Goal: Information Seeking & Learning: Learn about a topic

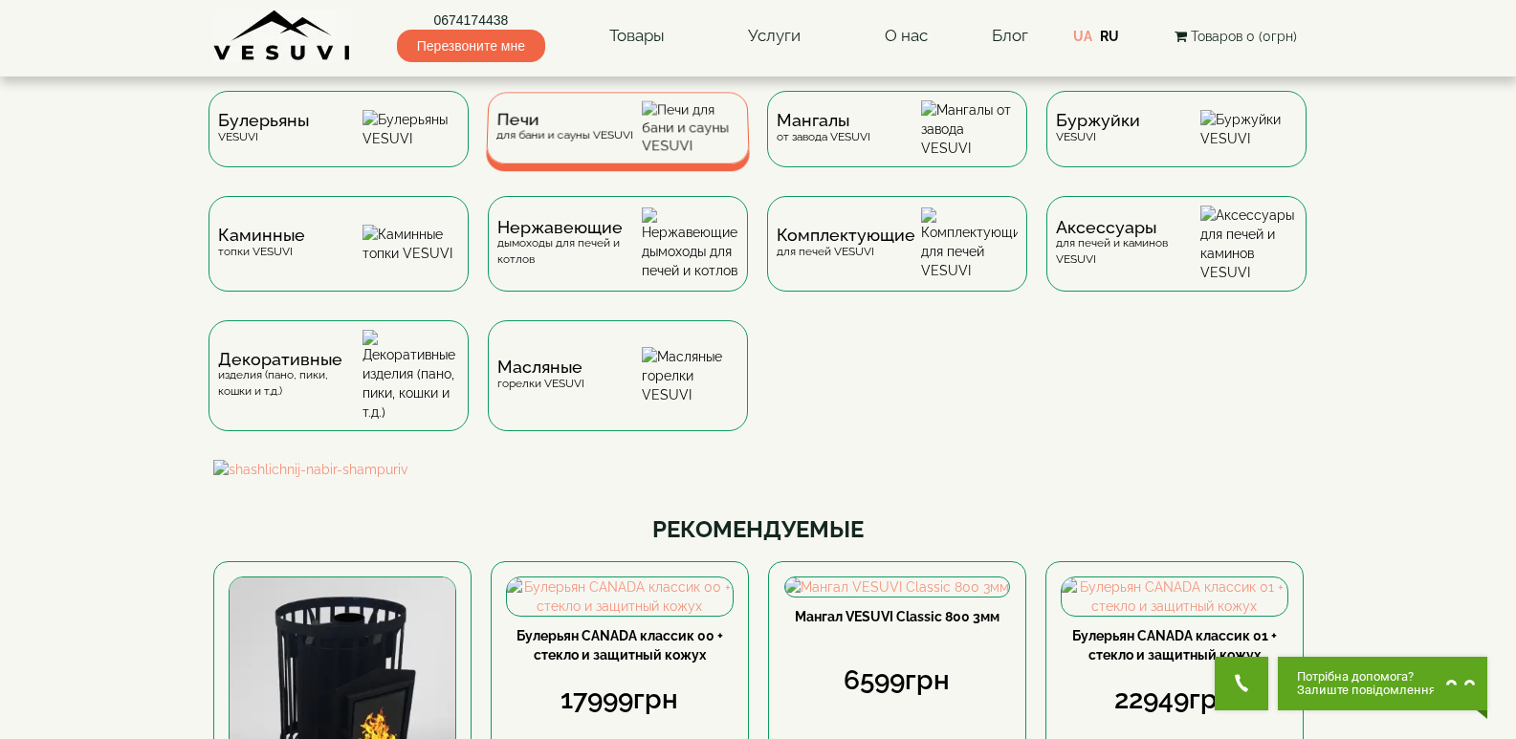
click at [565, 138] on div "Печи для бани и сауны VESUVI" at bounding box center [563, 128] width 137 height 30
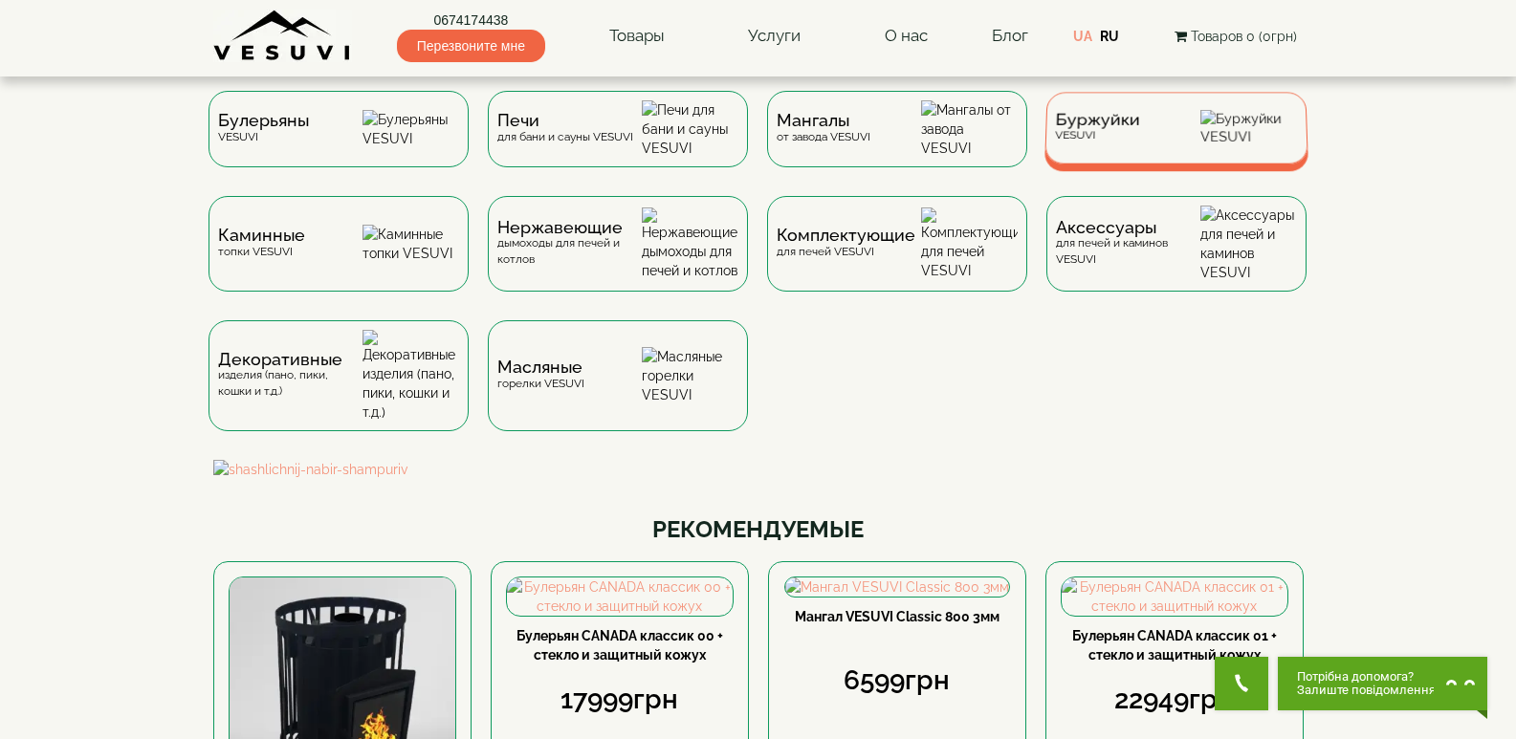
click at [1139, 127] on span "Буржуйки" at bounding box center [1097, 120] width 85 height 14
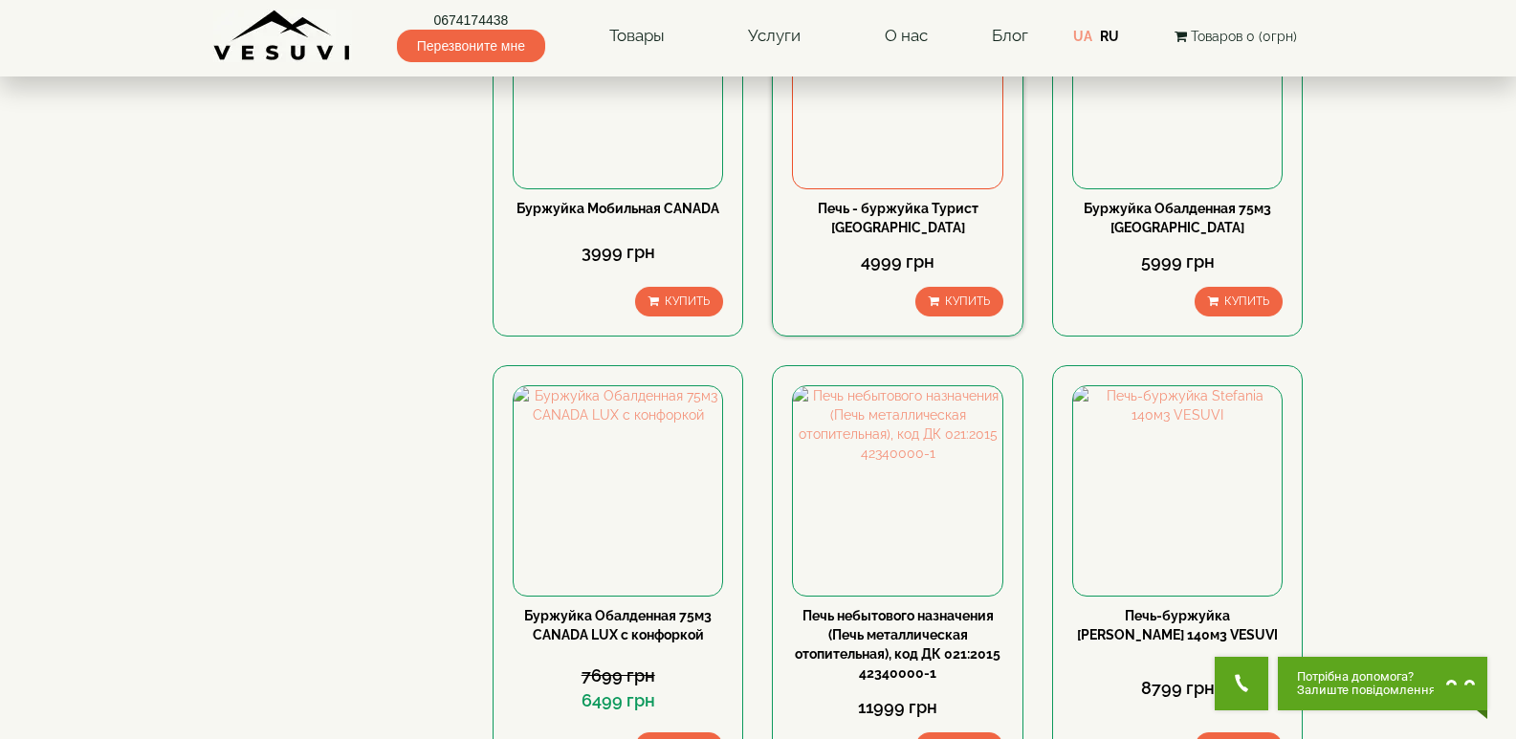
scroll to position [382, 0]
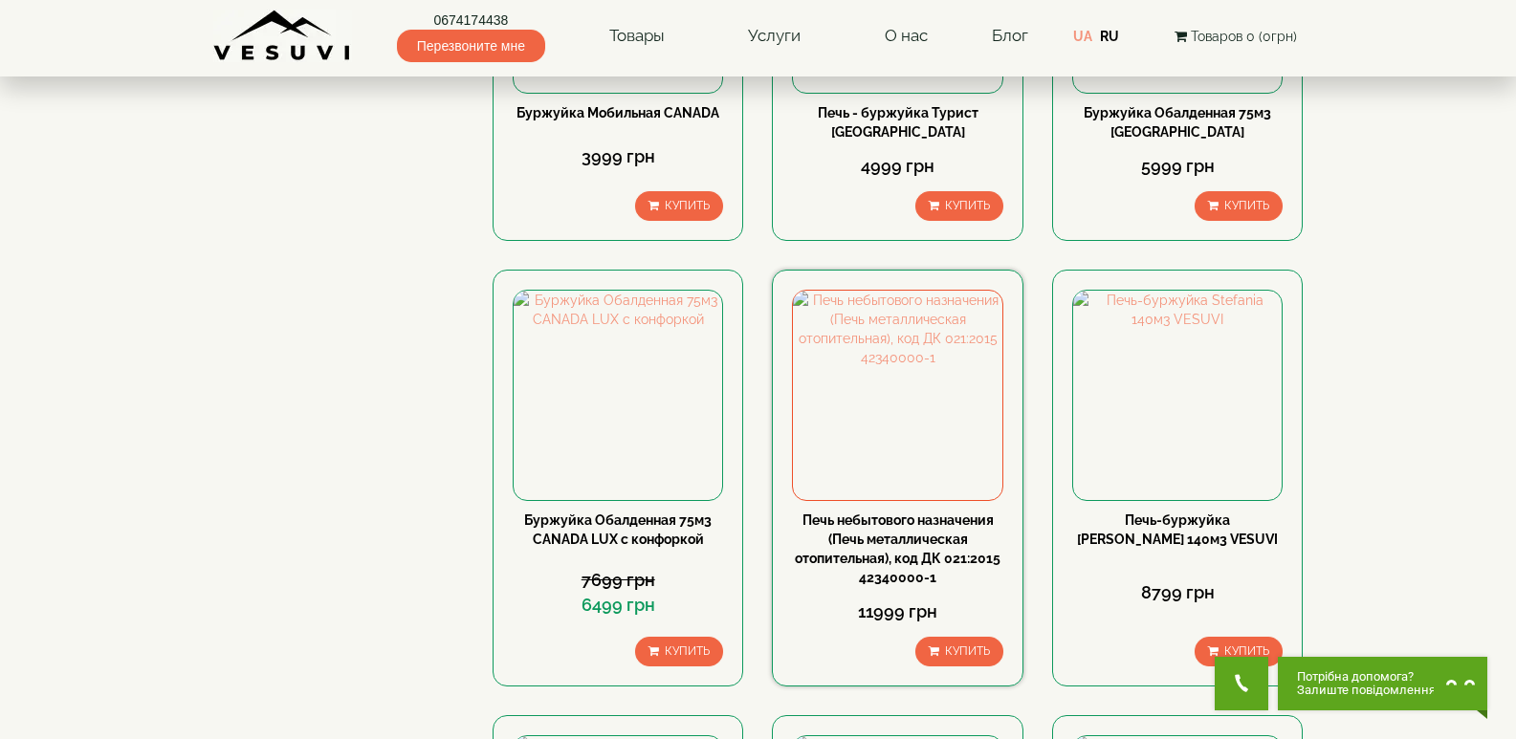
click at [909, 531] on link "Печь небытового назначения (Печь металлическая отопительная), код ДК 021:2015 4…" at bounding box center [898, 549] width 206 height 73
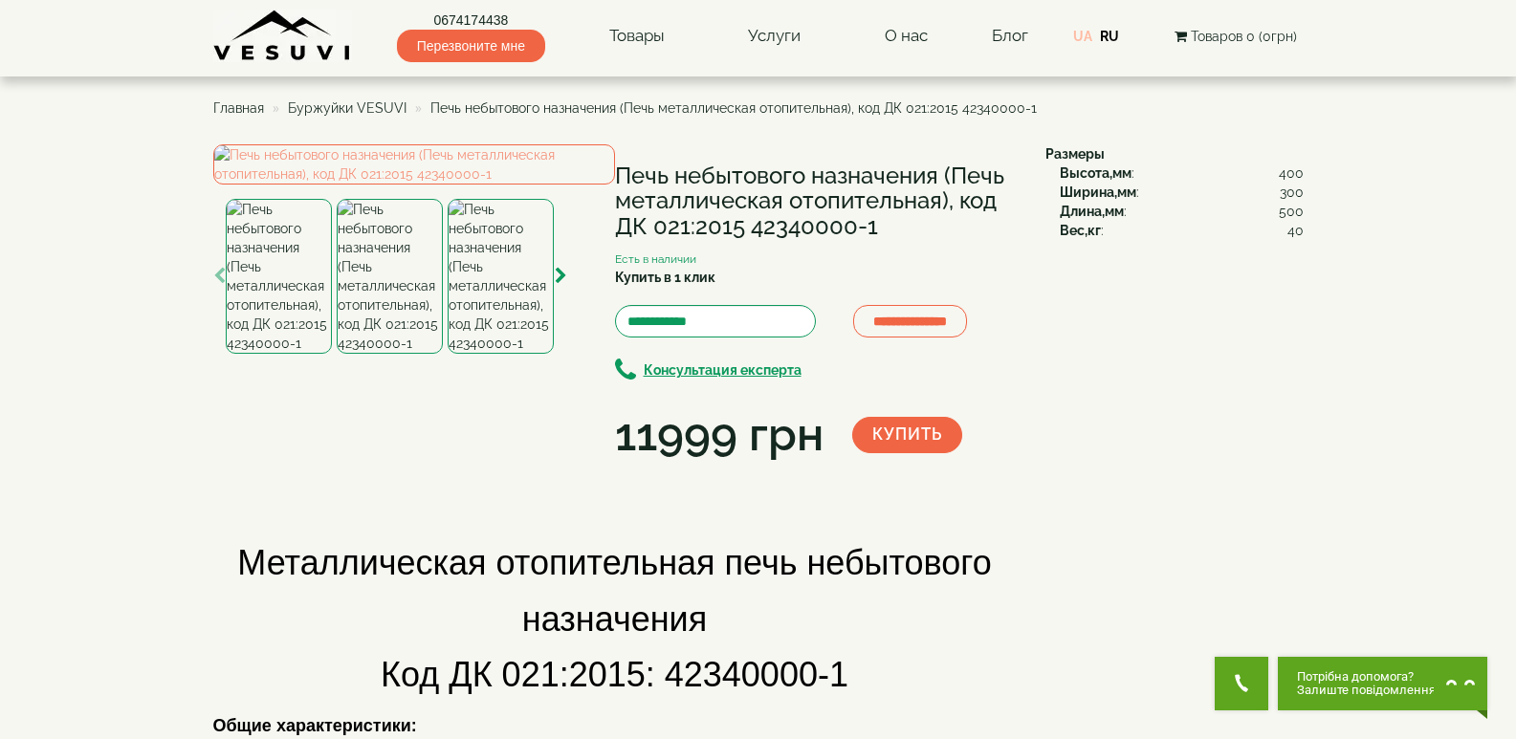
click at [1083, 34] on link "UA" at bounding box center [1082, 36] width 19 height 15
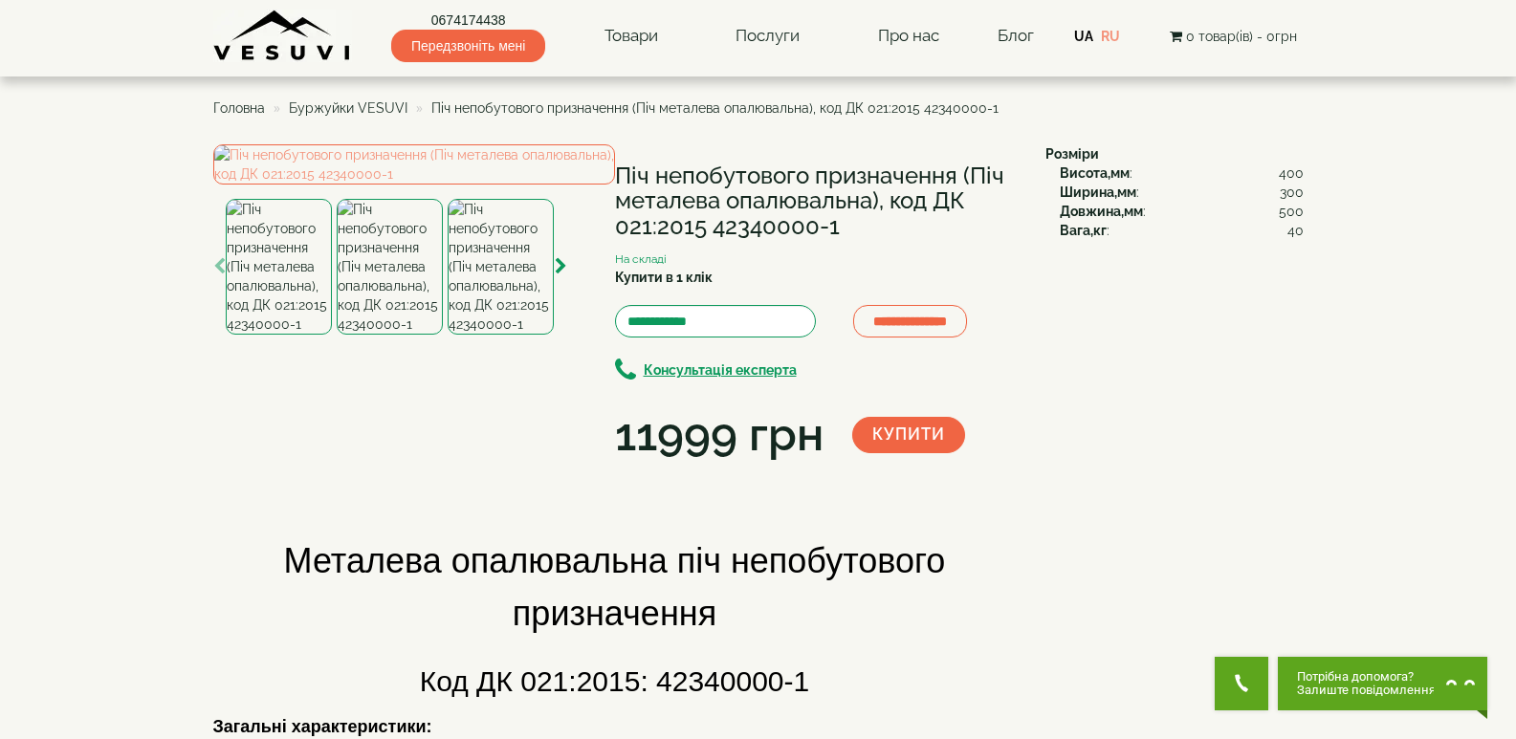
drag, startPoint x: 618, startPoint y: 175, endPoint x: 873, endPoint y: 228, distance: 260.7
click at [873, 228] on h1 "Піч непобутового призначення (Піч металева опалювальна), код ДК 021:2015 423400…" at bounding box center [816, 202] width 402 height 76
copy h1 "Піч непобутового призначення (Піч металева опалювальна), код ДК 021:2015 423400…"
